Goal: Transaction & Acquisition: Purchase product/service

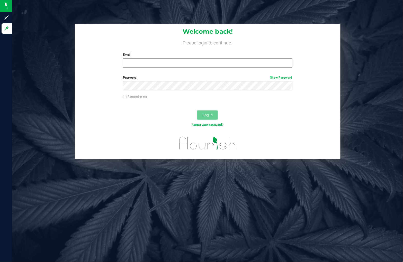
click at [135, 68] on div "Welcome back! Please login to continue. Email Required Please format your email…" at bounding box center [208, 48] width 266 height 48
click at [200, 60] on input "Email" at bounding box center [207, 62] width 169 height 9
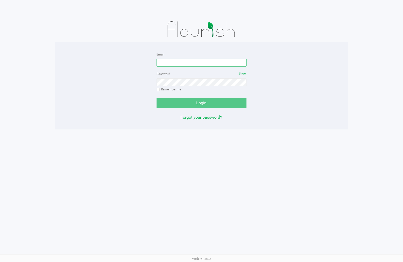
click at [212, 63] on input "Email" at bounding box center [202, 63] width 90 height 8
type input "[EMAIL_ADDRESS][DOMAIN_NAME]"
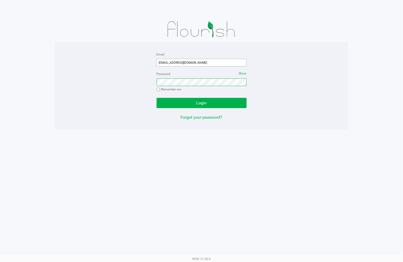
click at [157, 98] on button "Login" at bounding box center [202, 103] width 90 height 10
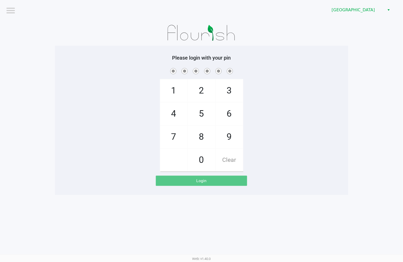
drag, startPoint x: 278, startPoint y: 104, endPoint x: 283, endPoint y: 102, distance: 4.8
click at [279, 104] on div "1 4 7 2 5 8 0 3 6 9 Clear" at bounding box center [201, 119] width 293 height 105
checkbox input "true"
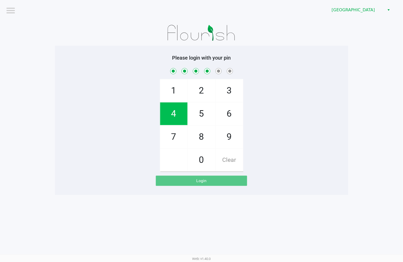
checkbox input "true"
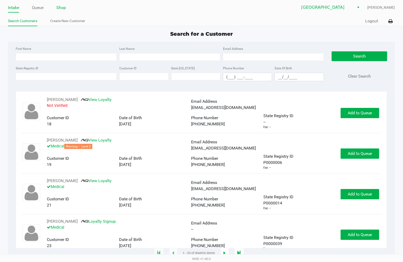
click at [61, 8] on link "Shop" at bounding box center [61, 7] width 10 height 7
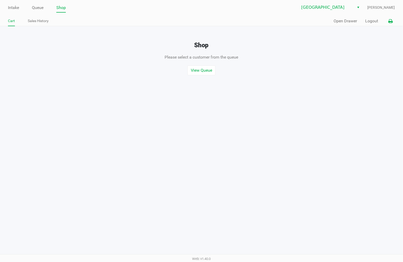
click at [395, 22] on button at bounding box center [391, 21] width 8 height 10
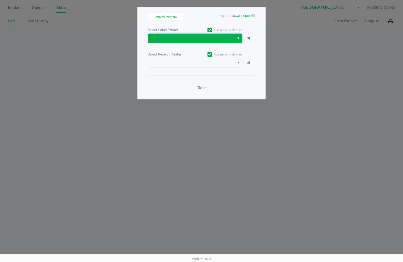
click at [197, 37] on span at bounding box center [191, 38] width 81 height 6
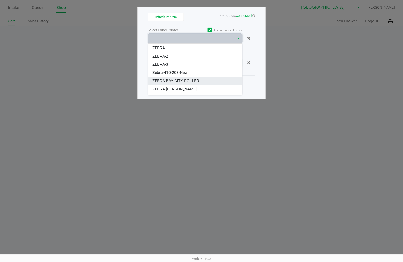
scroll to position [14, 0]
click at [181, 83] on li "ZEBRA-[PERSON_NAME]" at bounding box center [195, 83] width 94 height 8
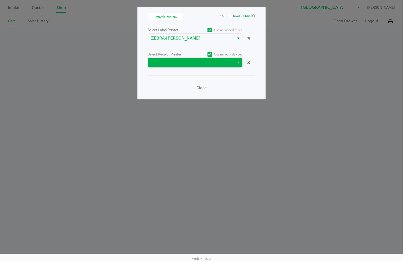
click at [204, 64] on span at bounding box center [191, 63] width 81 height 6
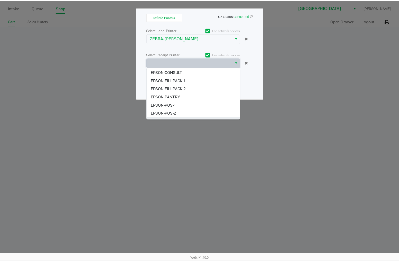
scroll to position [31, 0]
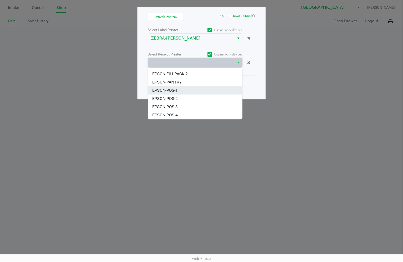
click at [173, 92] on span "EPSON-POS-1" at bounding box center [164, 90] width 25 height 6
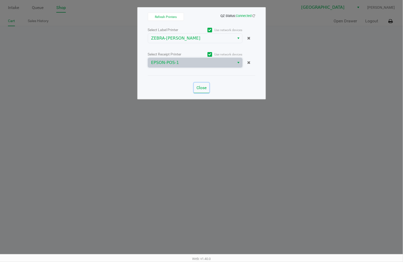
click at [203, 86] on span "Close" at bounding box center [202, 87] width 10 height 5
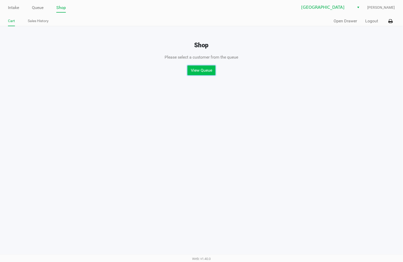
click at [202, 72] on button "View Queue" at bounding box center [202, 71] width 28 height 10
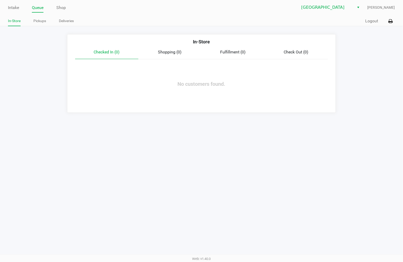
click at [42, 9] on link "Queue" at bounding box center [38, 7] width 12 height 7
click at [39, 21] on link "Pickups" at bounding box center [39, 21] width 13 height 6
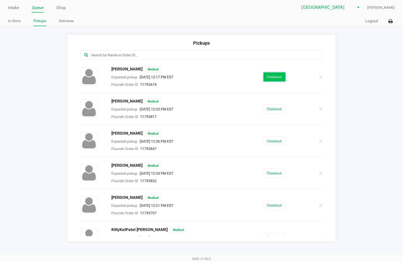
click at [277, 77] on button "Checkout" at bounding box center [275, 77] width 22 height 9
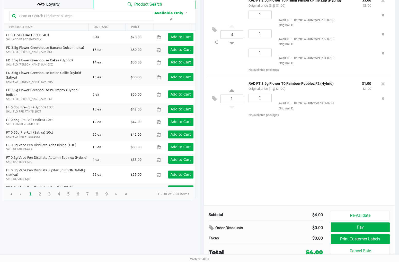
scroll to position [53, 0]
click at [355, 227] on button "Pay" at bounding box center [360, 228] width 59 height 10
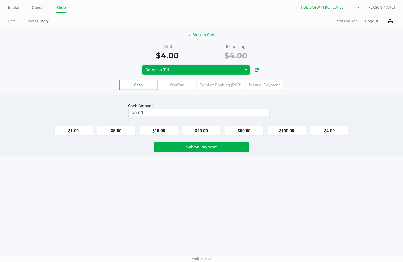
click at [192, 68] on span "Select a Till" at bounding box center [193, 70] width 94 height 6
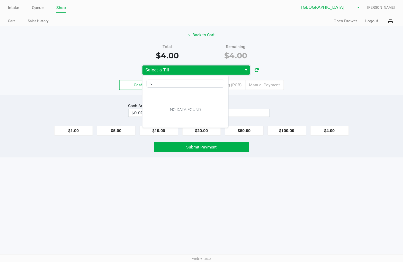
click at [181, 66] on span "Select a Till" at bounding box center [193, 70] width 100 height 9
